Goal: Task Accomplishment & Management: Manage account settings

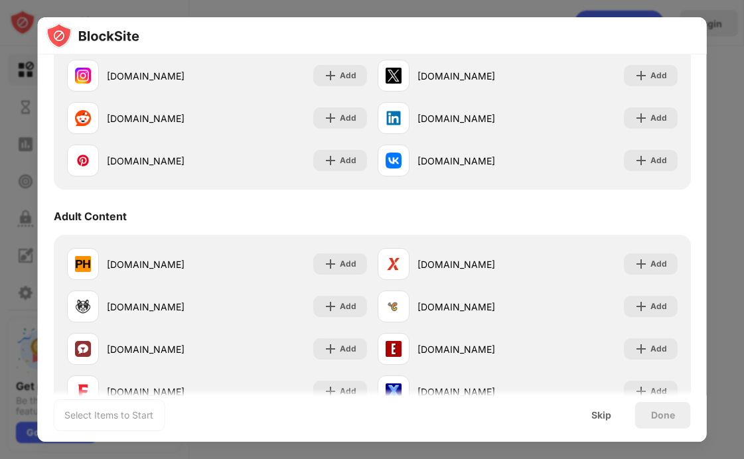
scroll to position [456, 0]
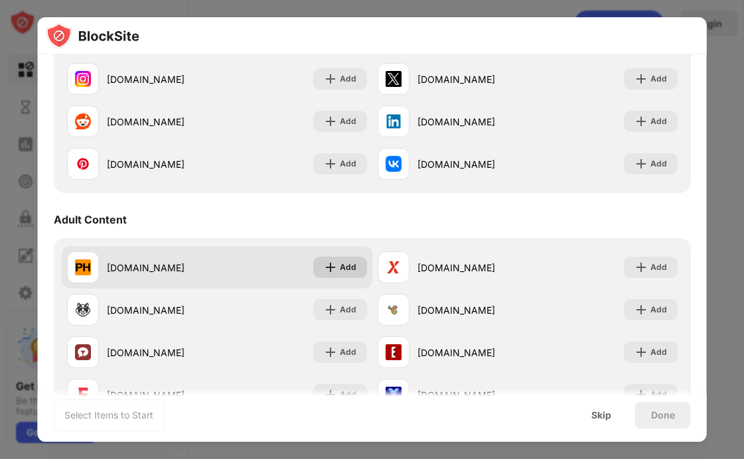
click at [339, 271] on div "Add" at bounding box center [347, 267] width 17 height 13
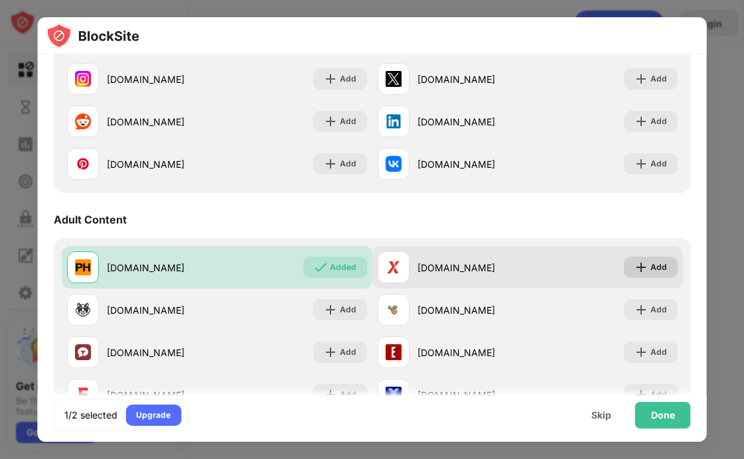
click at [639, 266] on div "Add" at bounding box center [651, 267] width 54 height 21
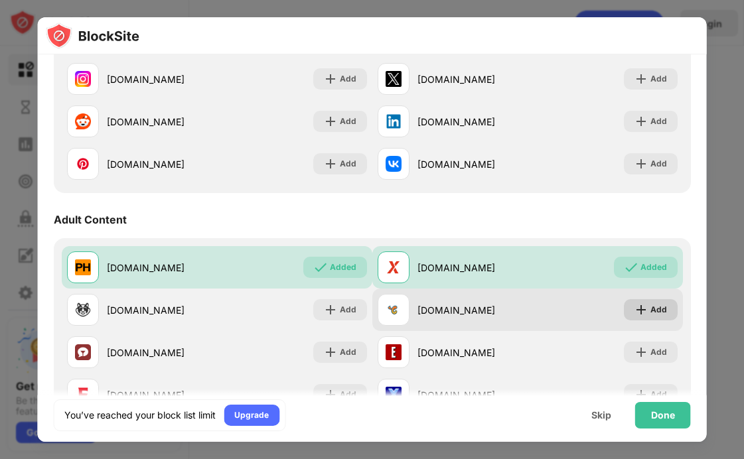
click at [651, 309] on div "Add" at bounding box center [659, 309] width 17 height 13
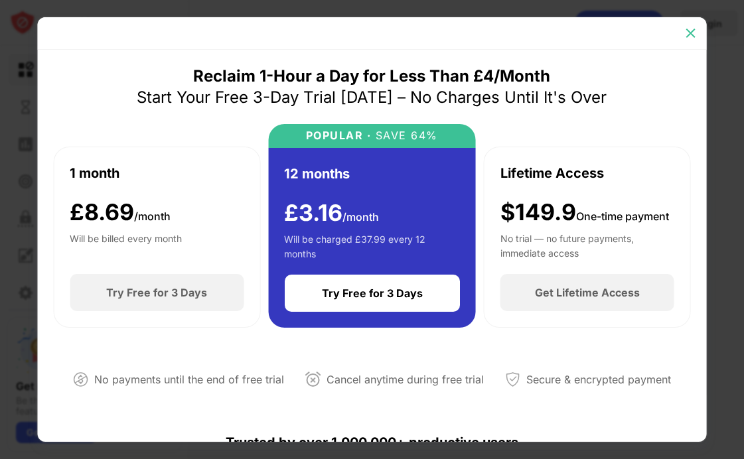
click at [691, 33] on img at bounding box center [691, 33] width 13 height 13
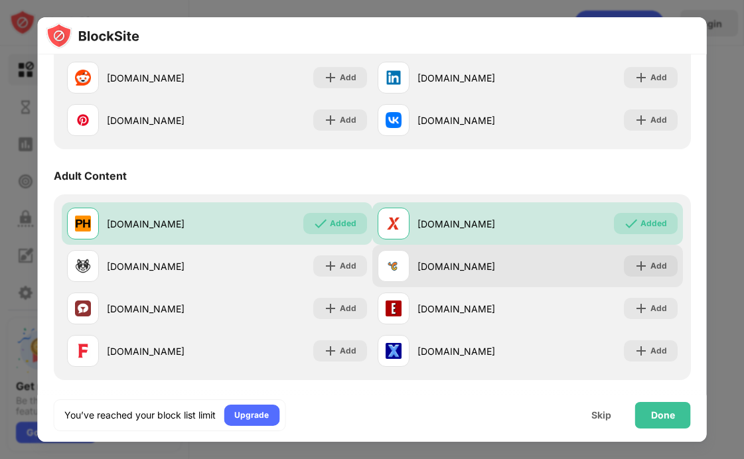
scroll to position [507, 0]
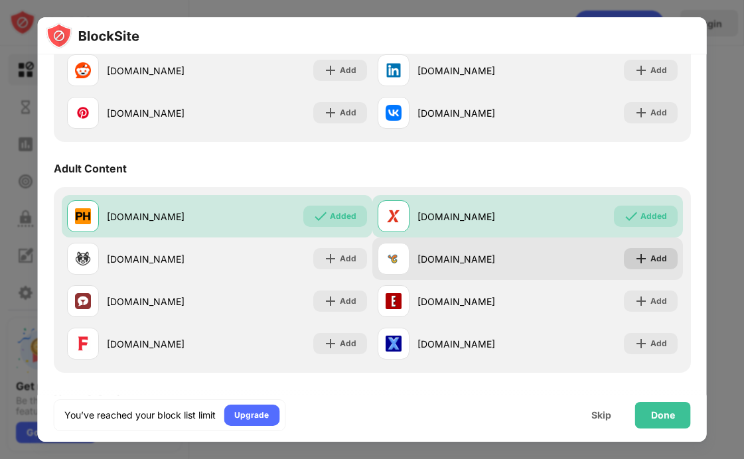
click at [635, 259] on img at bounding box center [641, 258] width 13 height 13
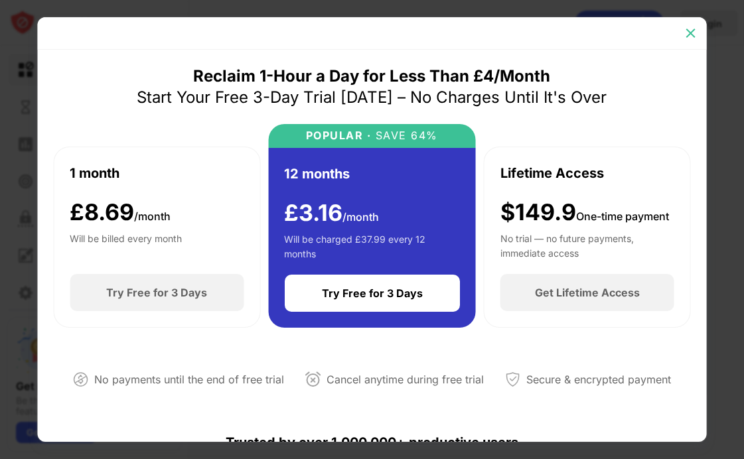
click at [688, 39] on img at bounding box center [691, 33] width 13 height 13
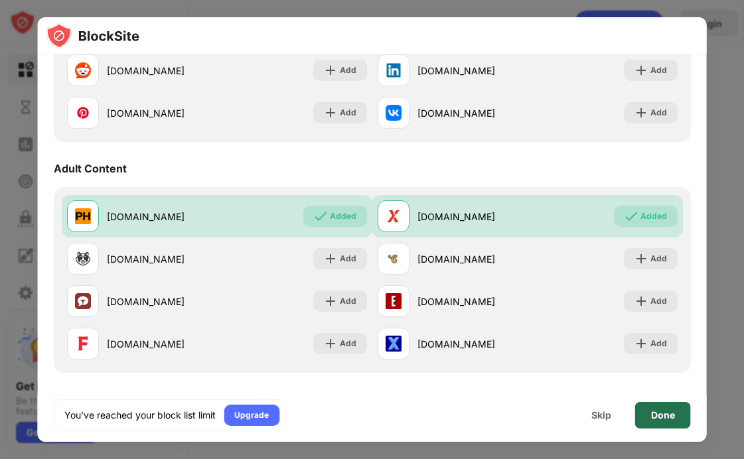
click at [657, 414] on div "Done" at bounding box center [663, 415] width 24 height 11
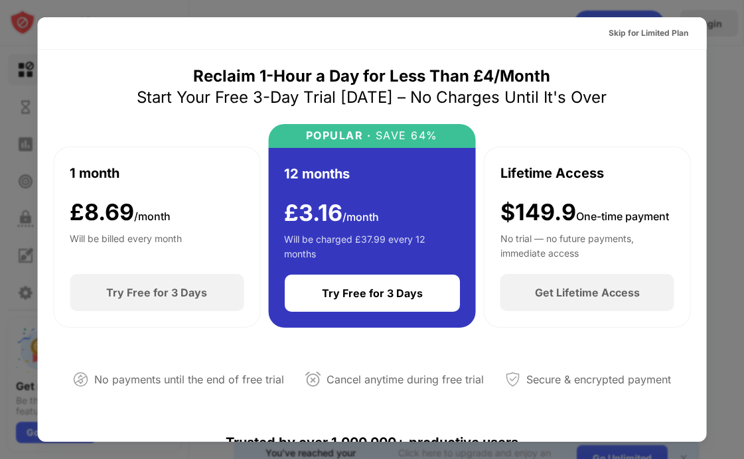
click at [726, 75] on div at bounding box center [372, 229] width 744 height 459
click at [663, 29] on div "Skip for Limited Plan" at bounding box center [649, 33] width 80 height 13
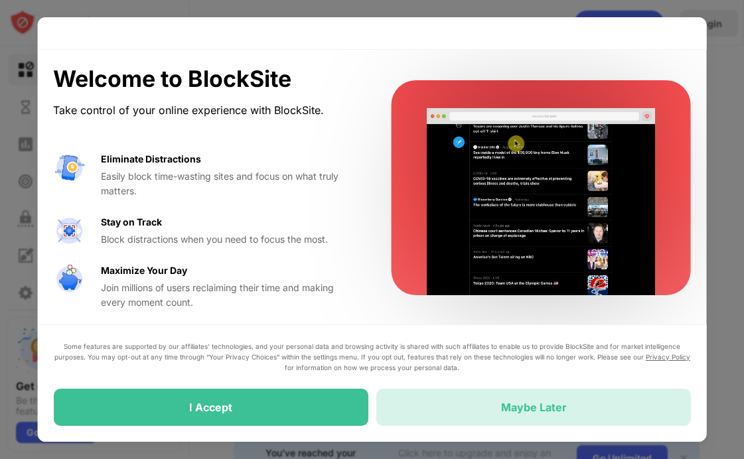
click at [426, 422] on div "Maybe Later" at bounding box center [533, 407] width 315 height 37
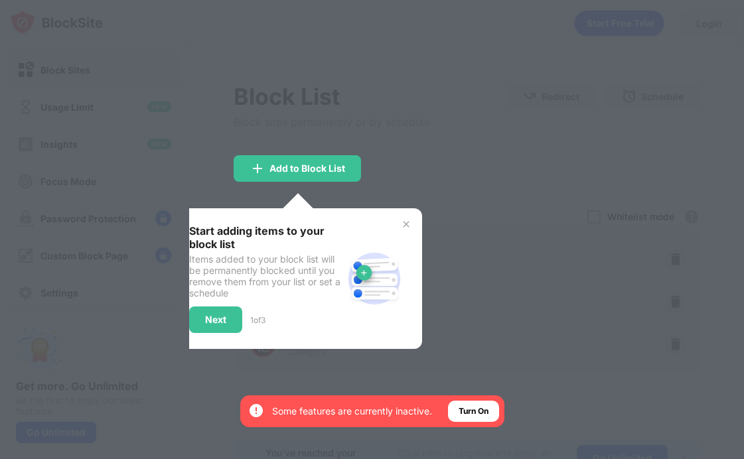
click at [408, 153] on div at bounding box center [372, 229] width 744 height 459
click at [330, 161] on div "Add to Block List" at bounding box center [297, 168] width 127 height 27
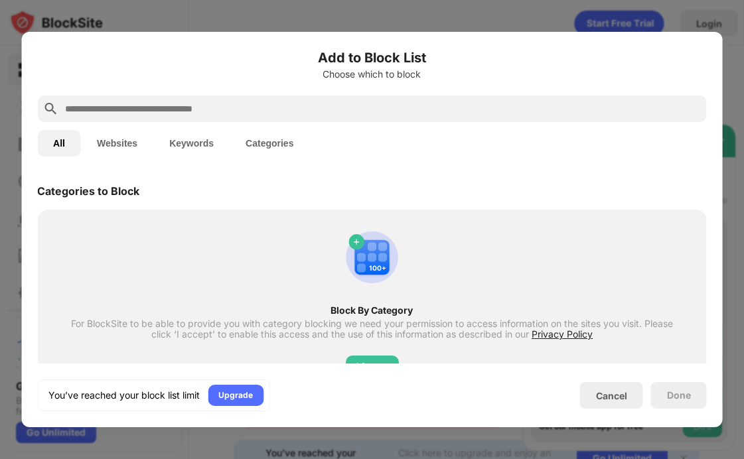
click at [367, 108] on input "text" at bounding box center [383, 109] width 638 height 16
paste input "**********"
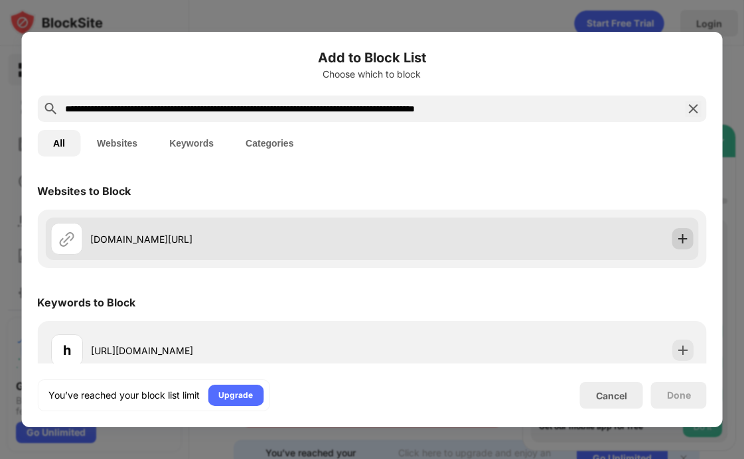
type input "**********"
click at [677, 240] on img at bounding box center [683, 238] width 13 height 13
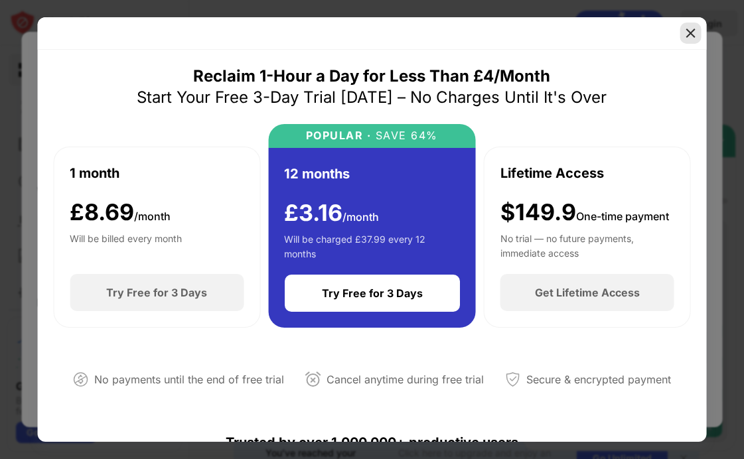
click at [694, 35] on img at bounding box center [691, 33] width 13 height 13
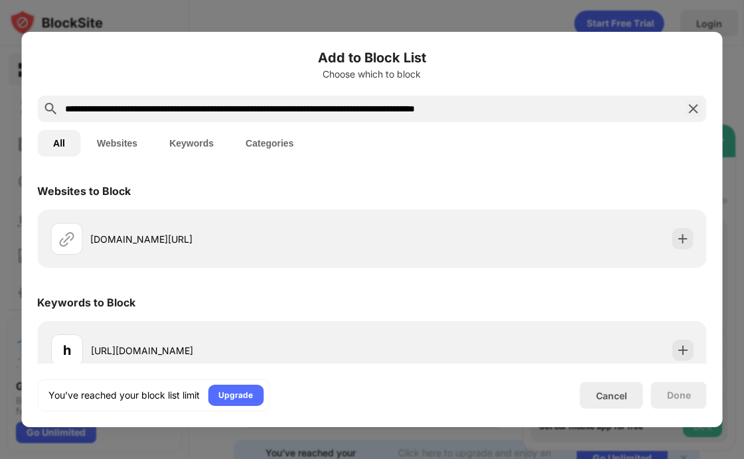
click at [578, 16] on div at bounding box center [372, 229] width 744 height 459
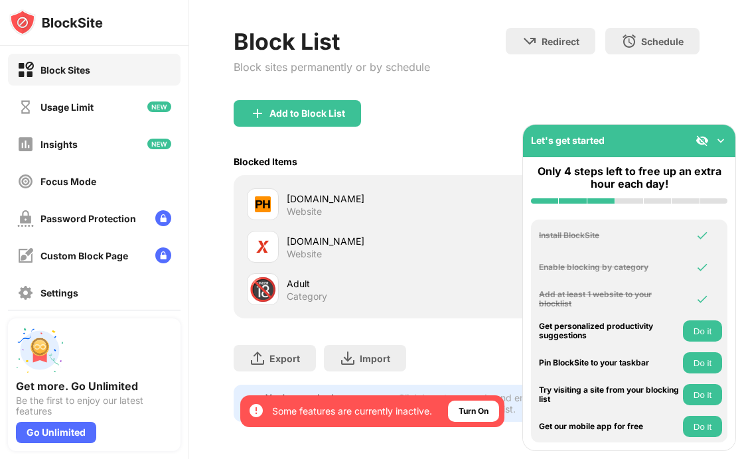
scroll to position [64, 10]
click at [723, 137] on img at bounding box center [720, 140] width 13 height 13
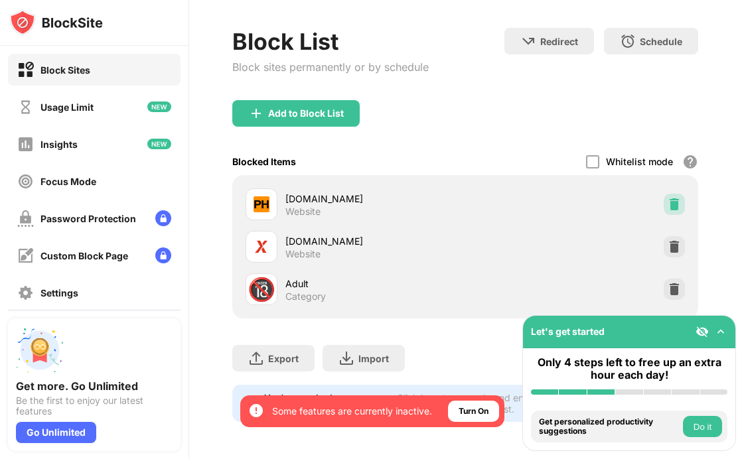
click at [668, 198] on img at bounding box center [674, 204] width 13 height 13
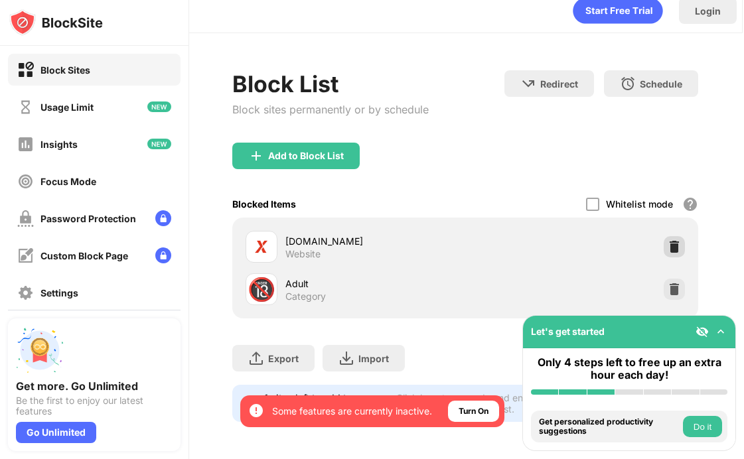
click at [668, 240] on img at bounding box center [674, 246] width 13 height 13
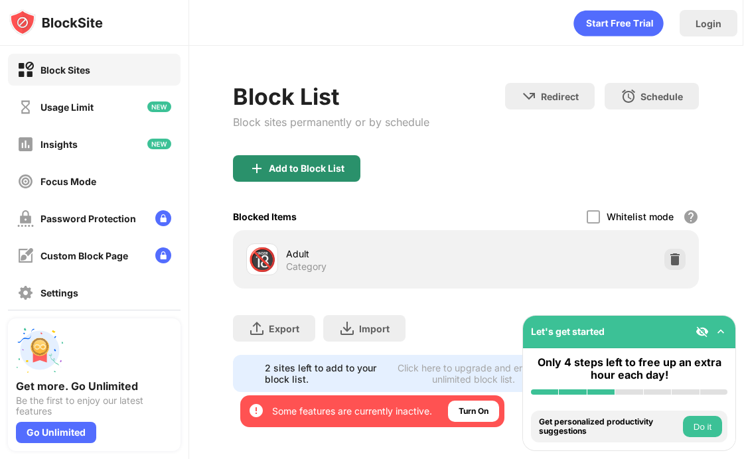
click at [309, 159] on div "Add to Block List" at bounding box center [296, 168] width 127 height 27
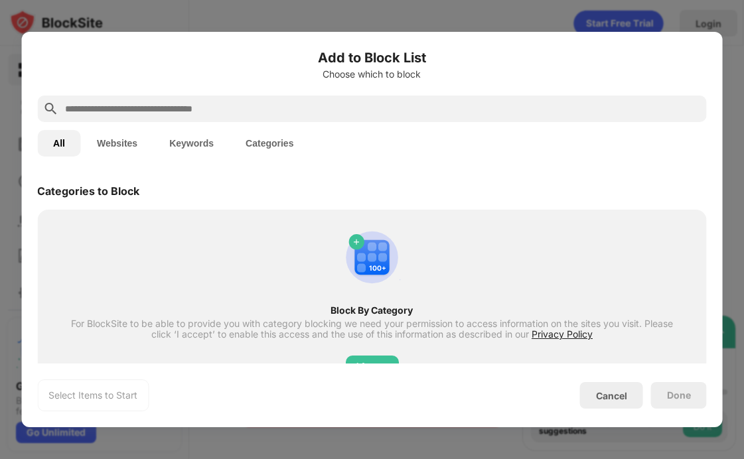
click at [309, 104] on input "text" at bounding box center [383, 109] width 638 height 16
paste input "**********"
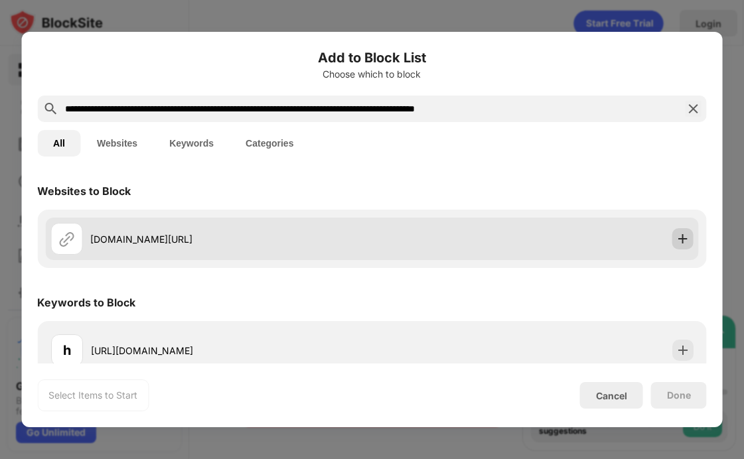
type input "**********"
click at [677, 247] on div at bounding box center [683, 238] width 21 height 21
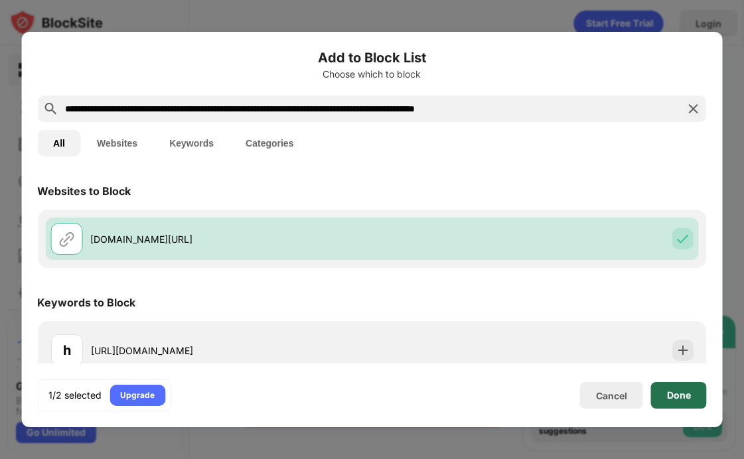
click at [683, 394] on div "Done" at bounding box center [679, 395] width 24 height 11
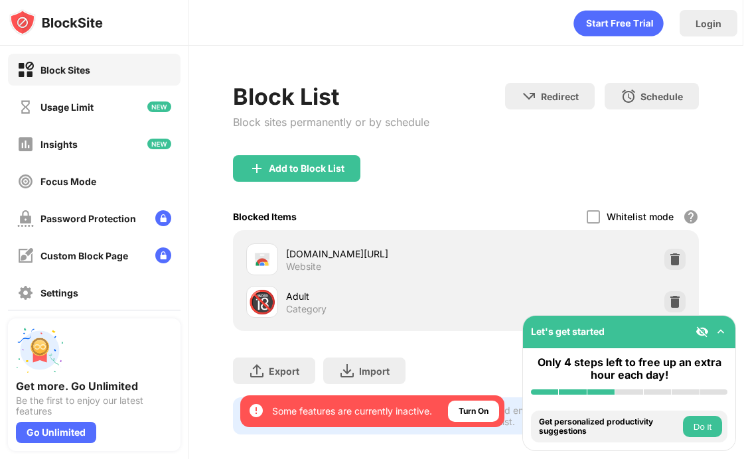
scroll to position [22, 1]
